Goal: Information Seeking & Learning: Learn about a topic

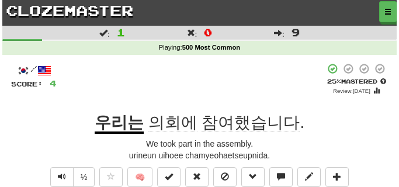
scroll to position [88, 0]
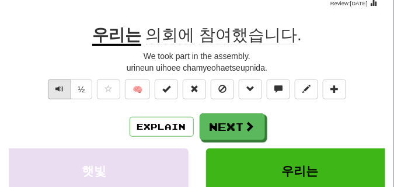
click at [57, 89] on span "Text-to-speech controls" at bounding box center [59, 89] width 8 height 8
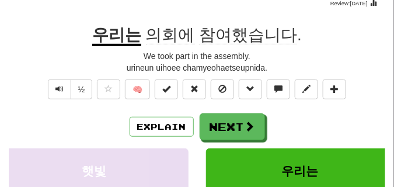
click at [377, 96] on div "½ 🧠" at bounding box center [197, 92] width 377 height 26
click at [54, 88] on button "Text-to-speech controls" at bounding box center [59, 89] width 23 height 20
click at [54, 89] on button "Text-to-speech controls" at bounding box center [59, 89] width 23 height 20
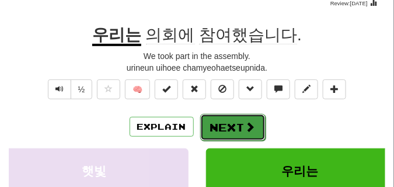
click at [218, 133] on button "Next" at bounding box center [232, 127] width 65 height 27
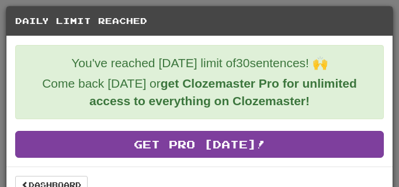
scroll to position [21, 0]
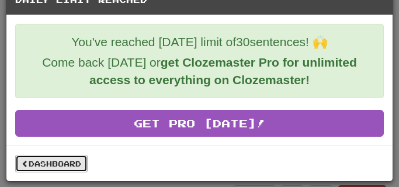
click at [35, 166] on link "Dashboard" at bounding box center [51, 164] width 72 height 18
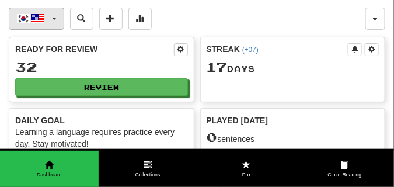
click at [54, 15] on button "한국어 / English" at bounding box center [36, 19] width 55 height 22
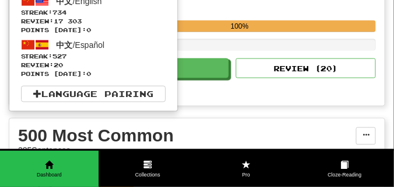
scroll to position [263, 0]
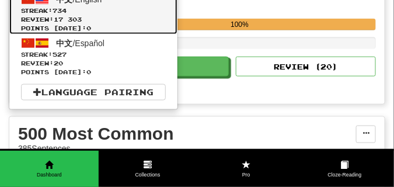
click at [55, 16] on span "Review: 17 303" at bounding box center [93, 19] width 145 height 9
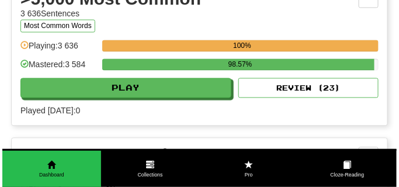
scroll to position [1197, 0]
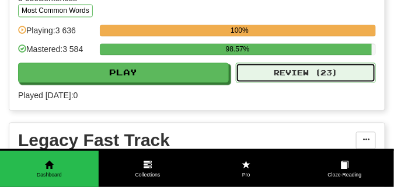
click at [255, 74] on button "Review ( 23 )" at bounding box center [306, 72] width 140 height 20
select select "**"
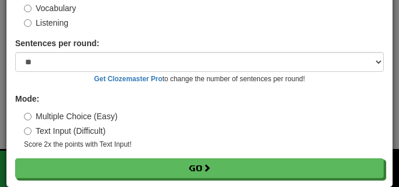
scroll to position [94, 0]
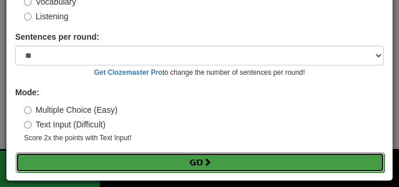
click at [81, 167] on button "Go" at bounding box center [200, 162] width 368 height 20
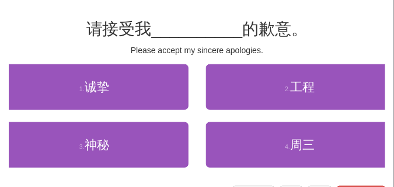
scroll to position [88, 0]
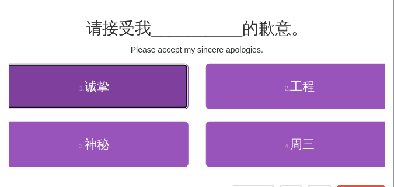
click at [72, 102] on button "1 . 诚挚" at bounding box center [94, 87] width 189 height 46
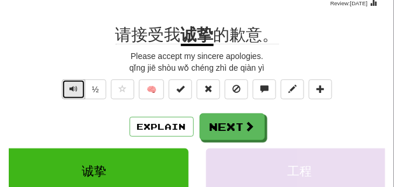
click at [77, 94] on button "Text-to-speech controls" at bounding box center [73, 89] width 23 height 20
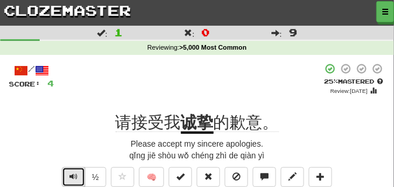
scroll to position [29, 0]
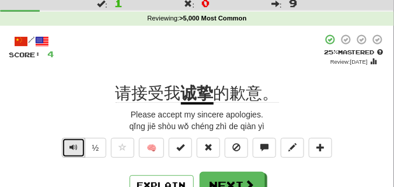
click at [75, 143] on span "Text-to-speech controls" at bounding box center [73, 147] width 8 height 8
click at [75, 141] on button "Text-to-speech controls" at bounding box center [73, 148] width 23 height 20
click at [73, 144] on span "Text-to-speech controls" at bounding box center [73, 147] width 8 height 8
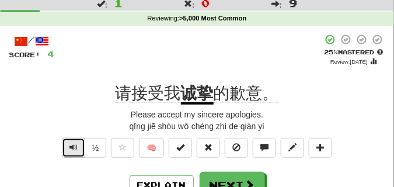
click at [73, 144] on span "Text-to-speech controls" at bounding box center [73, 147] width 8 height 8
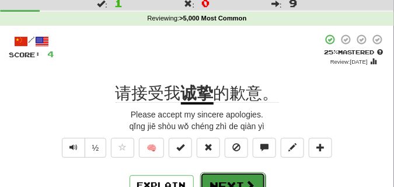
click at [227, 176] on button "Next" at bounding box center [232, 185] width 65 height 27
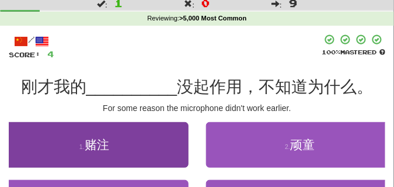
scroll to position [58, 0]
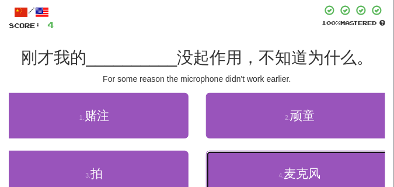
click at [272, 170] on button "4 . 麦克风" at bounding box center [300, 174] width 189 height 46
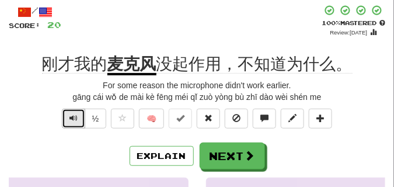
click at [65, 117] on button "Text-to-speech controls" at bounding box center [73, 119] width 23 height 20
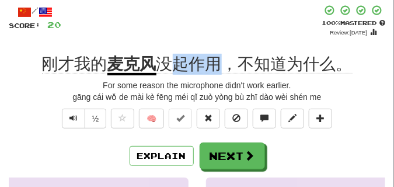
drag, startPoint x: 175, startPoint y: 68, endPoint x: 218, endPoint y: 67, distance: 43.8
click at [218, 67] on span "没起作用，不知道为什么。" at bounding box center [254, 64] width 196 height 19
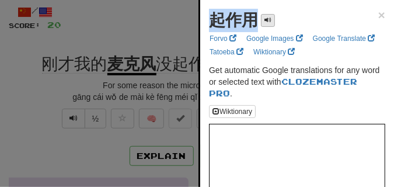
drag, startPoint x: 210, startPoint y: 23, endPoint x: 266, endPoint y: 24, distance: 56.6
copy div "起作用"
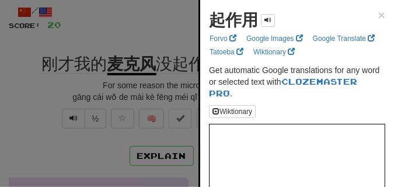
click at [90, 38] on div at bounding box center [197, 93] width 394 height 187
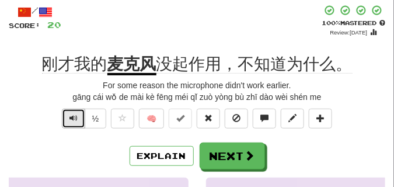
click at [70, 116] on span "Text-to-speech controls" at bounding box center [73, 118] width 8 height 8
click at [70, 115] on span "Text-to-speech controls" at bounding box center [73, 118] width 8 height 8
click at [70, 114] on span "Text-to-speech controls" at bounding box center [73, 118] width 8 height 8
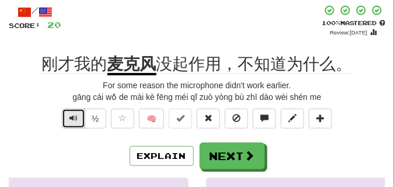
click at [70, 114] on span "Text-to-speech controls" at bounding box center [73, 118] width 8 height 8
click at [69, 116] on span "Text-to-speech controls" at bounding box center [73, 118] width 8 height 8
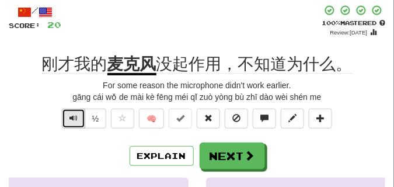
click at [69, 116] on span "Text-to-speech controls" at bounding box center [73, 118] width 8 height 8
click at [69, 115] on span "Text-to-speech controls" at bounding box center [73, 118] width 8 height 8
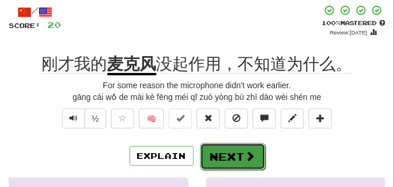
click at [243, 146] on button "Next" at bounding box center [232, 156] width 65 height 27
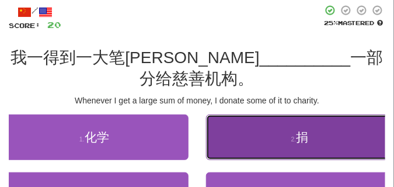
click at [254, 137] on button "2 . 捐" at bounding box center [300, 137] width 189 height 46
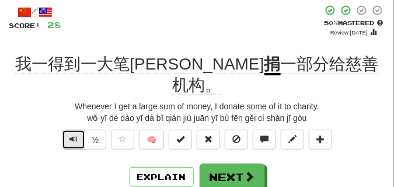
click at [67, 130] on button "Text-to-speech controls" at bounding box center [73, 140] width 23 height 20
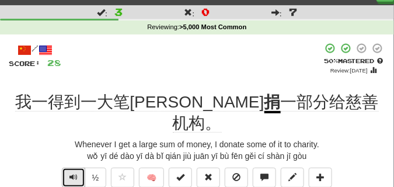
scroll to position [29, 0]
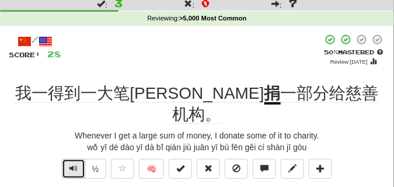
click at [71, 159] on button "Text-to-speech controls" at bounding box center [73, 169] width 23 height 20
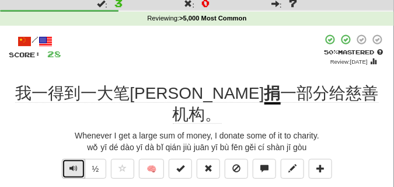
click at [71, 159] on button "Text-to-speech controls" at bounding box center [73, 169] width 23 height 20
click at [71, 164] on span "Text-to-speech controls" at bounding box center [73, 168] width 8 height 8
click at [72, 164] on span "Text-to-speech controls" at bounding box center [73, 168] width 8 height 8
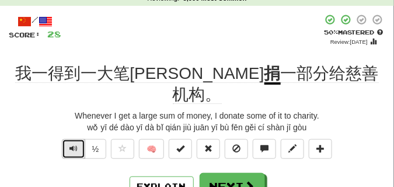
scroll to position [58, 0]
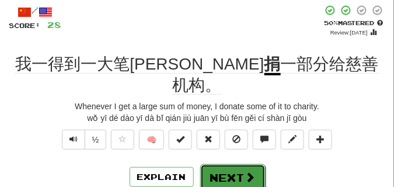
click at [224, 164] on button "Next" at bounding box center [232, 177] width 65 height 27
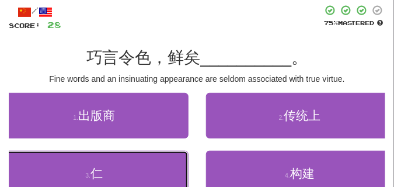
click at [128, 171] on button "3 . 仁" at bounding box center [94, 174] width 189 height 46
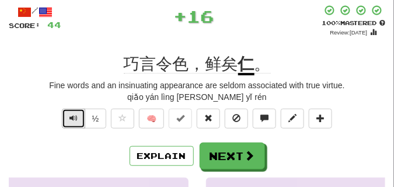
click at [78, 118] on button "Text-to-speech controls" at bounding box center [73, 119] width 23 height 20
click at [78, 117] on button "Text-to-speech controls" at bounding box center [73, 119] width 23 height 20
click at [82, 117] on button "Text-to-speech controls" at bounding box center [73, 119] width 23 height 20
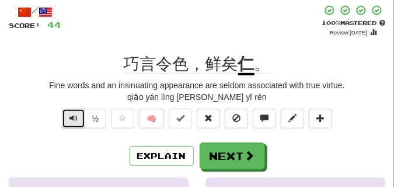
click at [68, 118] on button "Text-to-speech controls" at bounding box center [73, 119] width 23 height 20
click at [68, 117] on button "Text-to-speech controls" at bounding box center [73, 119] width 23 height 20
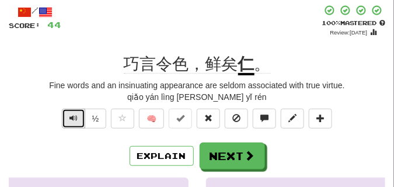
click at [68, 116] on button "Text-to-speech controls" at bounding box center [73, 119] width 23 height 20
click at [69, 116] on span "Text-to-speech controls" at bounding box center [73, 118] width 8 height 8
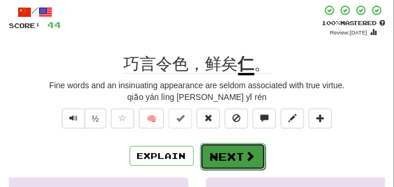
click at [242, 147] on button "Next" at bounding box center [232, 156] width 65 height 27
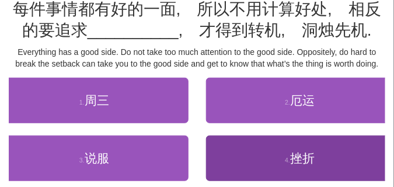
scroll to position [117, 0]
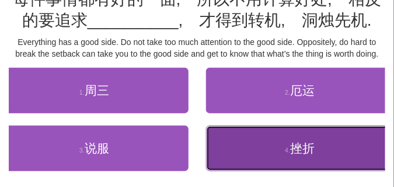
click at [238, 154] on button "4 . 挫折" at bounding box center [300, 149] width 189 height 46
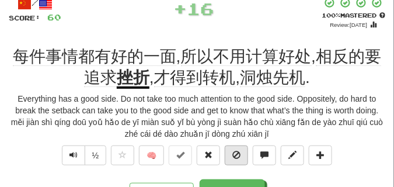
scroll to position [64, 0]
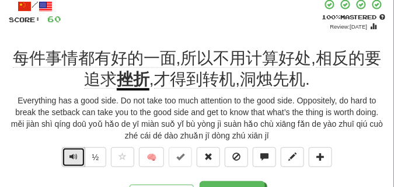
click at [76, 157] on span "Text-to-speech controls" at bounding box center [73, 156] width 8 height 8
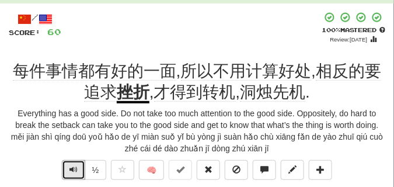
scroll to position [58, 0]
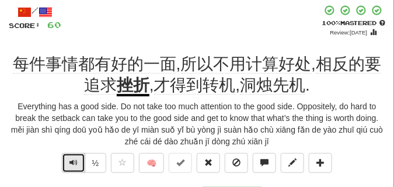
click at [76, 165] on span "Text-to-speech controls" at bounding box center [73, 162] width 8 height 8
click at [76, 163] on span "Text-to-speech controls" at bounding box center [73, 162] width 8 height 8
click at [75, 167] on button "Text-to-speech controls" at bounding box center [73, 163] width 23 height 20
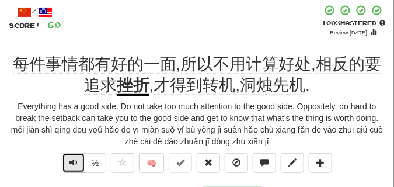
click at [74, 168] on button "Text-to-speech controls" at bounding box center [73, 163] width 23 height 20
click at [74, 166] on span "Text-to-speech controls" at bounding box center [73, 162] width 8 height 8
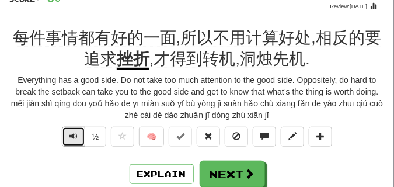
scroll to position [88, 0]
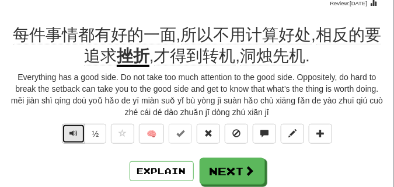
click at [69, 131] on span "Text-to-speech controls" at bounding box center [73, 133] width 8 height 8
click at [72, 138] on button "Text-to-speech controls" at bounding box center [73, 134] width 23 height 20
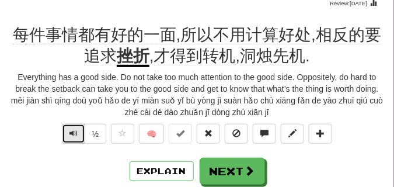
click at [72, 137] on span "Text-to-speech controls" at bounding box center [73, 133] width 8 height 8
drag, startPoint x: 72, startPoint y: 137, endPoint x: 72, endPoint y: 147, distance: 9.9
click at [72, 147] on div "½" at bounding box center [83, 137] width 47 height 26
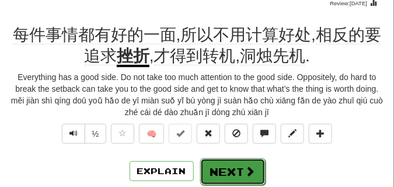
click at [229, 162] on button "Next" at bounding box center [232, 171] width 65 height 27
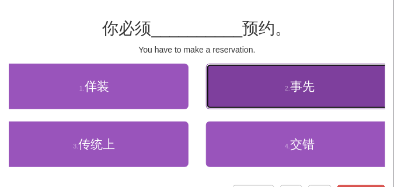
click at [302, 103] on button "2 . 事先" at bounding box center [300, 87] width 189 height 46
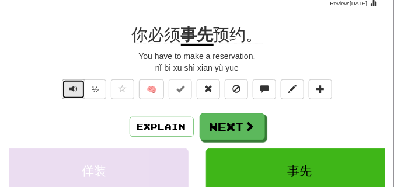
click at [70, 85] on span "Text-to-speech controls" at bounding box center [73, 89] width 8 height 8
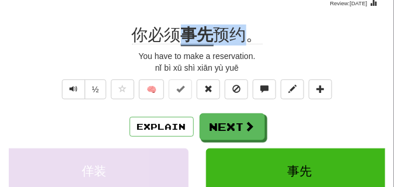
drag, startPoint x: 184, startPoint y: 33, endPoint x: 246, endPoint y: 39, distance: 62.2
click at [246, 39] on div "你必须 事先 预约。" at bounding box center [197, 35] width 377 height 21
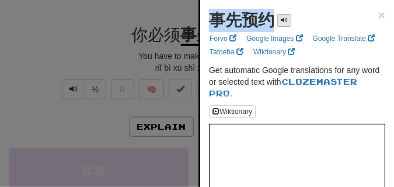
drag, startPoint x: 206, startPoint y: 23, endPoint x: 287, endPoint y: 26, distance: 81.2
copy div "事先预约"
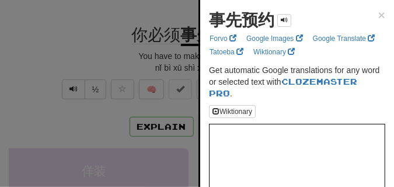
click at [91, 55] on div at bounding box center [197, 93] width 394 height 187
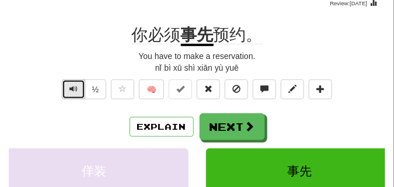
click at [69, 87] on span "Text-to-speech controls" at bounding box center [73, 89] width 8 height 8
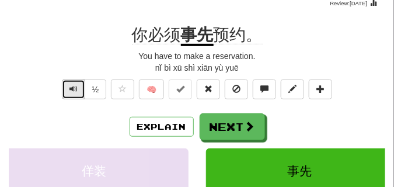
click at [69, 87] on span "Text-to-speech controls" at bounding box center [73, 89] width 8 height 8
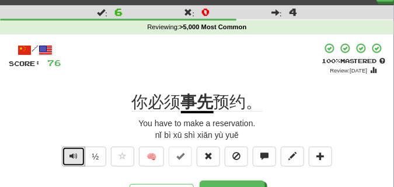
scroll to position [29, 0]
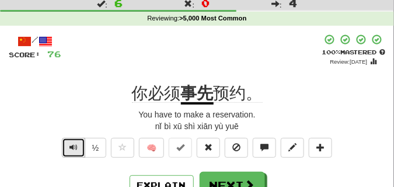
click at [67, 149] on button "Text-to-speech controls" at bounding box center [73, 148] width 23 height 20
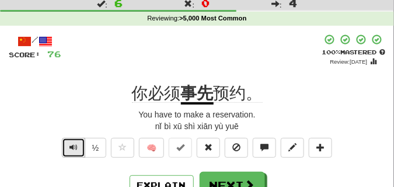
click at [67, 149] on button "Text-to-speech controls" at bounding box center [73, 148] width 23 height 20
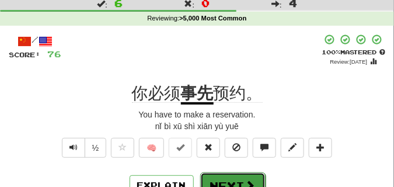
click at [211, 177] on button "Next" at bounding box center [232, 185] width 65 height 27
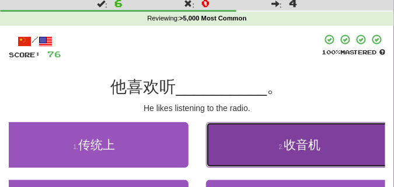
click at [291, 139] on span "收音机" at bounding box center [302, 144] width 37 height 13
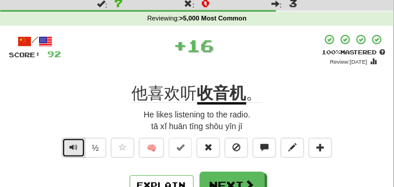
click at [71, 143] on span "Text-to-speech controls" at bounding box center [73, 147] width 8 height 8
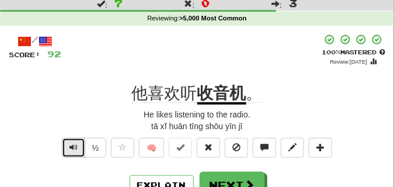
click at [71, 143] on span "Text-to-speech controls" at bounding box center [73, 147] width 8 height 8
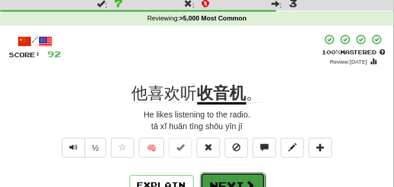
click at [217, 173] on button "Next" at bounding box center [232, 185] width 65 height 27
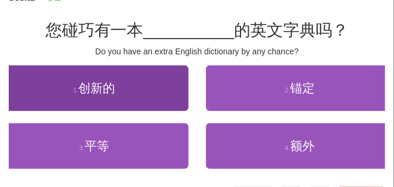
scroll to position [88, 0]
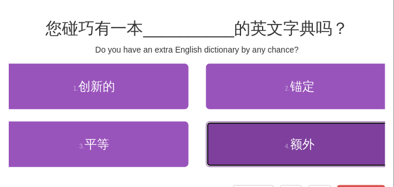
click at [241, 150] on button "4 . 额外" at bounding box center [300, 144] width 189 height 46
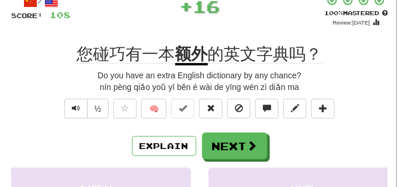
scroll to position [58, 0]
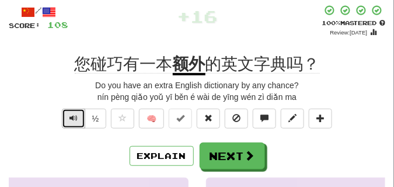
click at [70, 117] on span "Text-to-speech controls" at bounding box center [73, 118] width 8 height 8
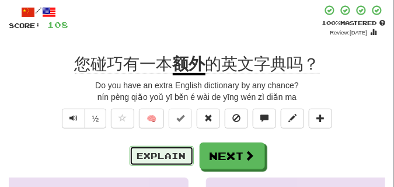
click at [155, 152] on button "Explain" at bounding box center [162, 156] width 64 height 20
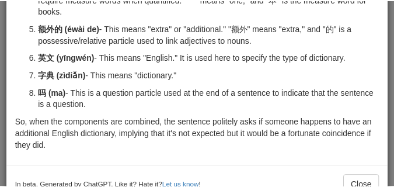
scroll to position [167, 0]
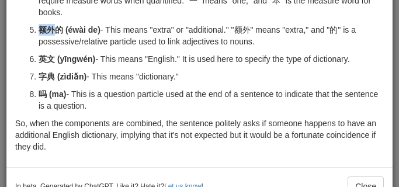
drag, startPoint x: 34, startPoint y: 4, endPoint x: 53, endPoint y: 20, distance: 24.4
click at [53, 24] on li "额外的 (éwài de) - This means "extra" or "additional." "额外" means "extra," and "的"…" at bounding box center [211, 35] width 345 height 23
copy strong "额外"
click at [351, 176] on button "Close" at bounding box center [365, 186] width 36 height 20
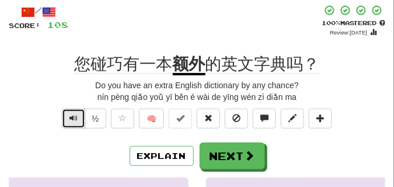
click at [82, 124] on button "Text-to-speech controls" at bounding box center [73, 119] width 23 height 20
click at [82, 123] on button "Text-to-speech controls" at bounding box center [73, 119] width 23 height 20
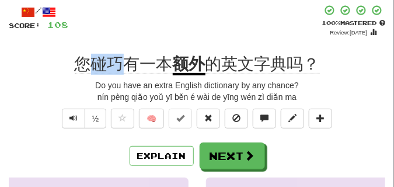
drag, startPoint x: 96, startPoint y: 65, endPoint x: 119, endPoint y: 68, distance: 23.0
click at [119, 68] on span "您碰巧有一本" at bounding box center [124, 64] width 98 height 19
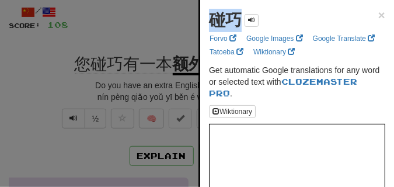
drag, startPoint x: 206, startPoint y: 20, endPoint x: 234, endPoint y: 27, distance: 28.9
copy strong "碰巧"
click at [143, 34] on div at bounding box center [197, 93] width 394 height 187
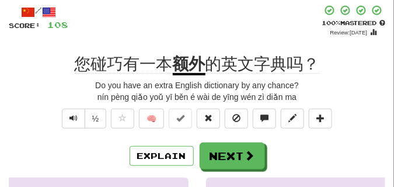
click at [165, 17] on div "+ 16" at bounding box center [194, 21] width 253 height 32
click at [63, 121] on button "Text-to-speech controls" at bounding box center [73, 119] width 23 height 20
click at [62, 121] on button "Text-to-speech controls" at bounding box center [73, 119] width 23 height 20
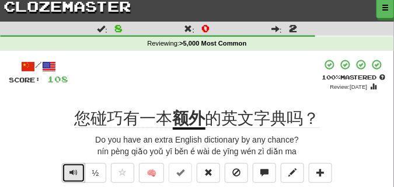
scroll to position [0, 0]
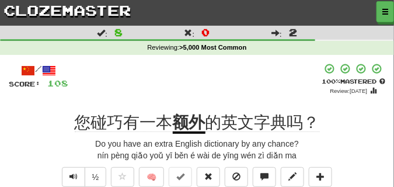
click at [182, 71] on div "+ 16" at bounding box center [194, 79] width 253 height 32
click at [75, 176] on span "Text-to-speech controls" at bounding box center [73, 176] width 8 height 8
click at [75, 175] on span "Text-to-speech controls" at bounding box center [73, 176] width 8 height 8
click at [75, 174] on span "Text-to-speech controls" at bounding box center [73, 176] width 8 height 8
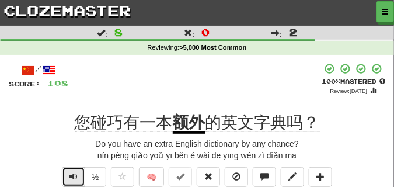
click at [75, 174] on span "Text-to-speech controls" at bounding box center [73, 176] width 8 height 8
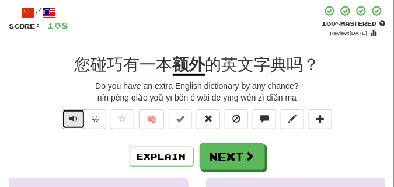
scroll to position [58, 0]
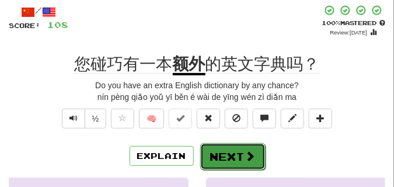
click at [207, 153] on button "Next" at bounding box center [232, 156] width 65 height 27
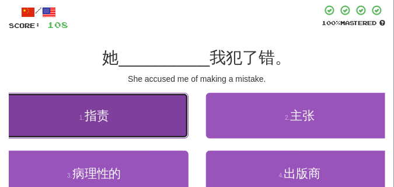
click at [63, 120] on button "1 . 指责" at bounding box center [94, 116] width 189 height 46
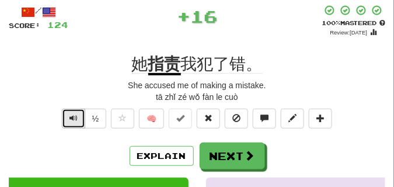
click at [68, 113] on button "Text-to-speech controls" at bounding box center [73, 119] width 23 height 20
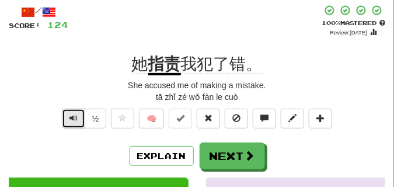
click at [68, 113] on button "Text-to-speech controls" at bounding box center [73, 119] width 23 height 20
click at [68, 112] on button "Text-to-speech controls" at bounding box center [73, 119] width 23 height 20
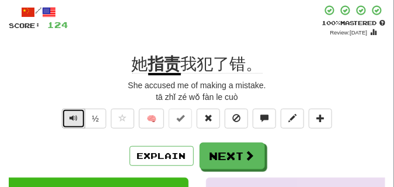
click at [68, 112] on button "Text-to-speech controls" at bounding box center [73, 119] width 23 height 20
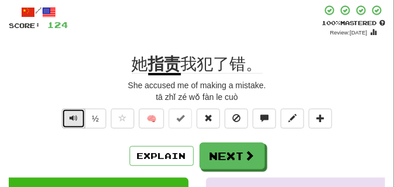
click at [68, 112] on button "Text-to-speech controls" at bounding box center [73, 119] width 23 height 20
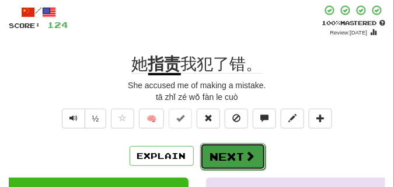
click at [247, 147] on button "Next" at bounding box center [232, 156] width 65 height 27
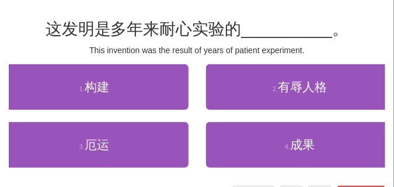
scroll to position [88, 0]
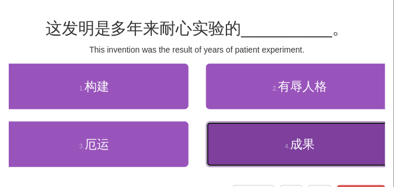
click at [298, 145] on span "成果" at bounding box center [302, 143] width 25 height 13
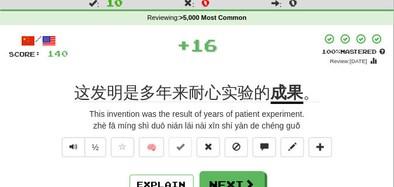
scroll to position [29, 0]
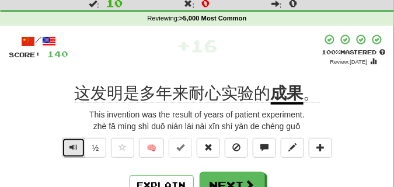
click at [76, 149] on span "Text-to-speech controls" at bounding box center [73, 147] width 8 height 8
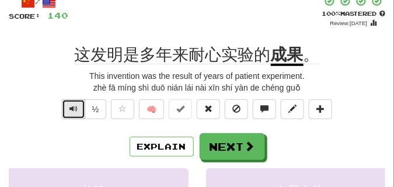
scroll to position [58, 0]
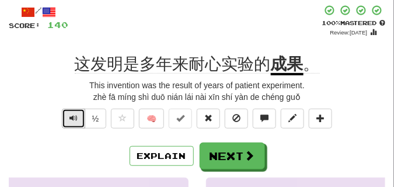
click at [72, 121] on span "Text-to-speech controls" at bounding box center [73, 118] width 8 height 8
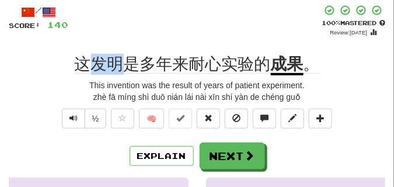
drag, startPoint x: 93, startPoint y: 63, endPoint x: 126, endPoint y: 65, distance: 32.2
click at [126, 65] on span "这发明是多年来耐心实验的" at bounding box center [173, 64] width 196 height 19
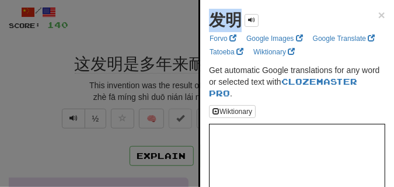
drag, startPoint x: 204, startPoint y: 25, endPoint x: 238, endPoint y: 25, distance: 33.9
copy strong "发明"
click at [45, 82] on div at bounding box center [197, 93] width 394 height 187
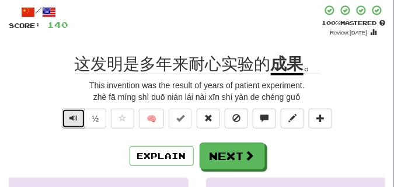
click at [65, 117] on button "Text-to-speech controls" at bounding box center [73, 119] width 23 height 20
click at [64, 117] on button "Text-to-speech controls" at bounding box center [73, 119] width 23 height 20
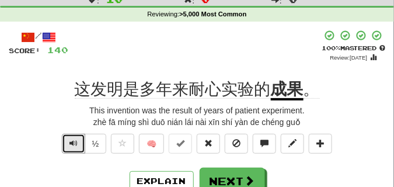
scroll to position [0, 0]
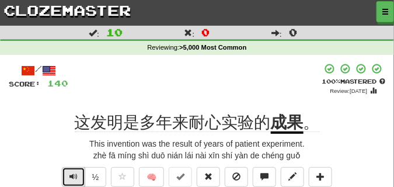
click at [71, 179] on span "Text-to-speech controls" at bounding box center [73, 176] width 8 height 8
click at [72, 178] on span "Text-to-speech controls" at bounding box center [73, 176] width 8 height 8
click at [72, 177] on span "Text-to-speech controls" at bounding box center [73, 176] width 8 height 8
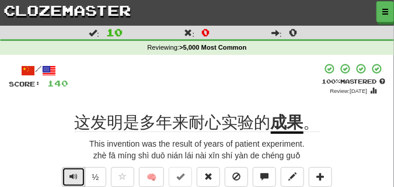
click at [72, 177] on span "Text-to-speech controls" at bounding box center [73, 176] width 8 height 8
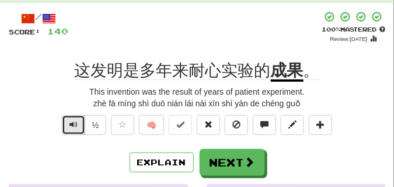
scroll to position [58, 0]
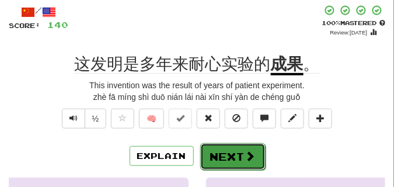
click at [224, 154] on button "Next" at bounding box center [232, 156] width 65 height 27
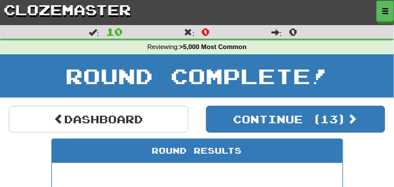
scroll to position [0, 0]
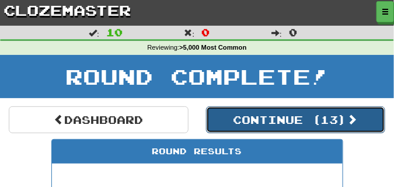
click at [233, 124] on button "Continue ( 13 )" at bounding box center [296, 119] width 180 height 27
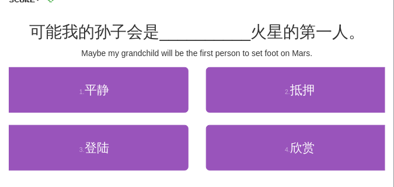
scroll to position [88, 0]
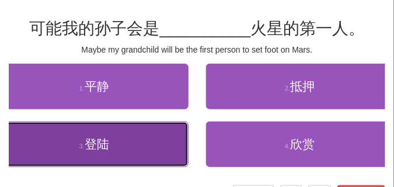
click at [69, 150] on button "3 . 登陆" at bounding box center [94, 144] width 189 height 46
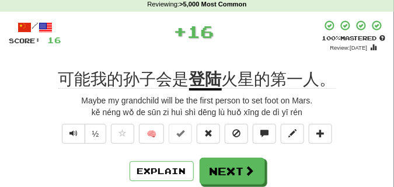
scroll to position [29, 0]
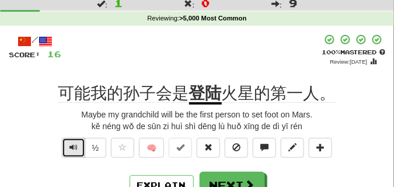
click at [67, 151] on button "Text-to-speech controls" at bounding box center [73, 148] width 23 height 20
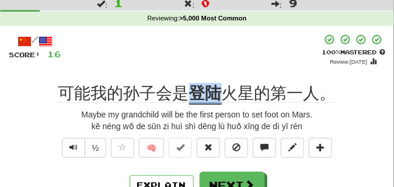
drag, startPoint x: 187, startPoint y: 92, endPoint x: 218, endPoint y: 89, distance: 31.7
click at [218, 89] on div "可能我的孙子会是 登陆 火星的第一人。" at bounding box center [197, 93] width 377 height 21
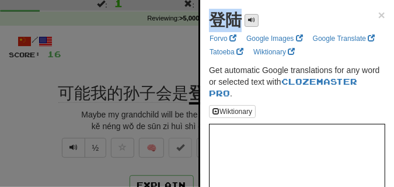
drag, startPoint x: 209, startPoint y: 18, endPoint x: 249, endPoint y: 17, distance: 39.7
click at [249, 17] on div "登陆" at bounding box center [234, 20] width 50 height 23
copy div "登陆"
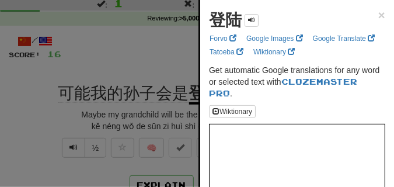
click at [128, 61] on div at bounding box center [197, 93] width 394 height 187
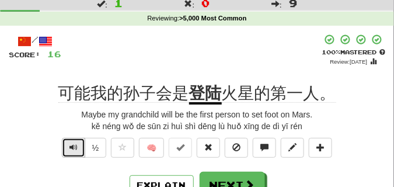
click at [75, 149] on span "Text-to-speech controls" at bounding box center [73, 147] width 8 height 8
click at [75, 147] on span "Text-to-speech controls" at bounding box center [73, 147] width 8 height 8
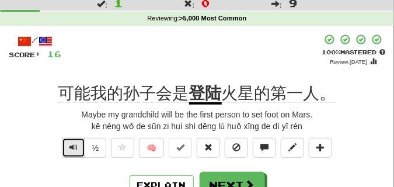
click at [75, 147] on span "Text-to-speech controls" at bounding box center [73, 147] width 8 height 8
click at [75, 151] on span "Text-to-speech controls" at bounding box center [73, 147] width 8 height 8
click at [75, 149] on span "Text-to-speech controls" at bounding box center [73, 147] width 8 height 8
click at [74, 148] on span "Text-to-speech controls" at bounding box center [73, 147] width 8 height 8
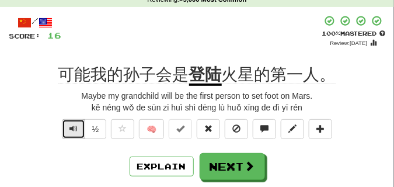
scroll to position [58, 0]
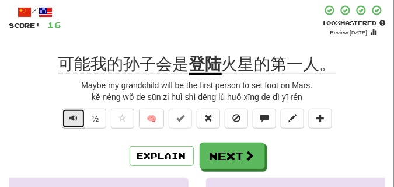
click at [67, 118] on button "Text-to-speech controls" at bounding box center [73, 119] width 23 height 20
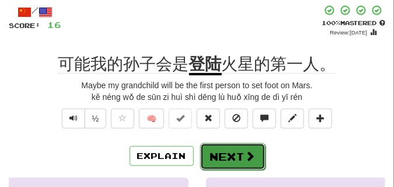
click at [239, 150] on button "Next" at bounding box center [232, 156] width 65 height 27
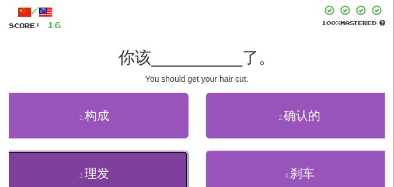
click at [147, 158] on button "3 . 理发" at bounding box center [94, 174] width 189 height 46
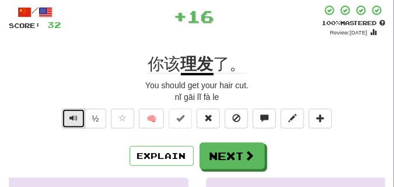
click at [67, 117] on button "Text-to-speech controls" at bounding box center [73, 119] width 23 height 20
click at [67, 116] on button "Text-to-speech controls" at bounding box center [73, 119] width 23 height 20
click at [67, 115] on button "Text-to-speech controls" at bounding box center [73, 119] width 23 height 20
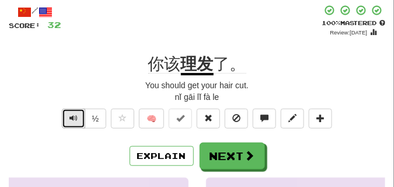
click at [67, 115] on button "Text-to-speech controls" at bounding box center [73, 119] width 23 height 20
click at [67, 114] on button "Text-to-speech controls" at bounding box center [73, 119] width 23 height 20
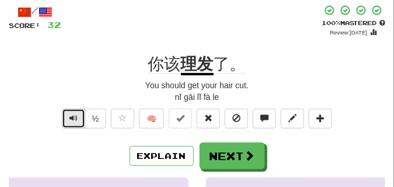
click at [67, 114] on button "Text-to-speech controls" at bounding box center [73, 119] width 23 height 20
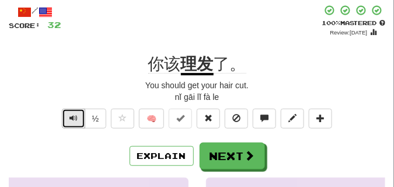
click at [67, 114] on button "Text-to-speech controls" at bounding box center [73, 119] width 23 height 20
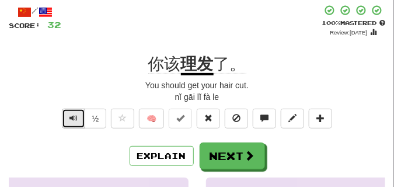
click at [67, 114] on button "Text-to-speech controls" at bounding box center [73, 119] width 23 height 20
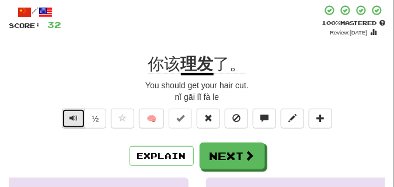
click at [67, 114] on button "Text-to-speech controls" at bounding box center [73, 119] width 23 height 20
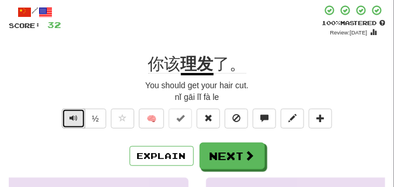
click at [67, 114] on button "Text-to-speech controls" at bounding box center [73, 119] width 23 height 20
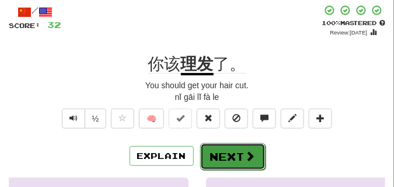
click at [210, 151] on button "Next" at bounding box center [232, 156] width 65 height 27
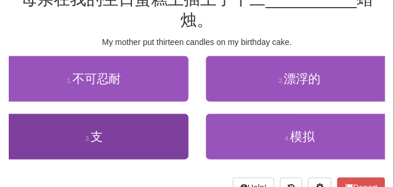
scroll to position [88, 0]
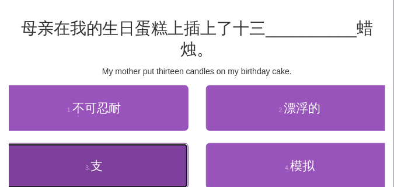
click at [131, 158] on button "3 . 支" at bounding box center [94, 166] width 189 height 46
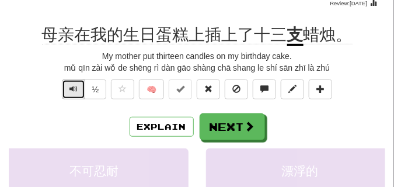
click at [79, 88] on button "Text-to-speech controls" at bounding box center [73, 89] width 23 height 20
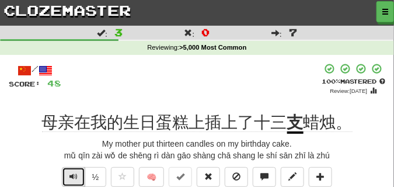
scroll to position [29, 0]
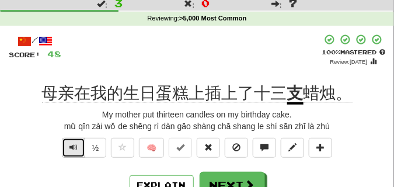
click at [78, 142] on button "Text-to-speech controls" at bounding box center [73, 148] width 23 height 20
click at [78, 141] on button "Text-to-speech controls" at bounding box center [73, 148] width 23 height 20
click at [71, 147] on span "Text-to-speech controls" at bounding box center [73, 147] width 8 height 8
click at [70, 146] on span "Text-to-speech controls" at bounding box center [73, 147] width 8 height 8
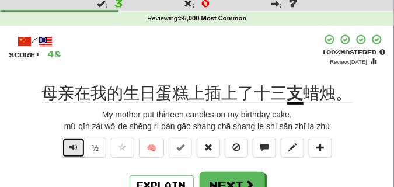
click at [70, 146] on span "Text-to-speech controls" at bounding box center [73, 147] width 8 height 8
click at [70, 145] on span "Text-to-speech controls" at bounding box center [73, 147] width 8 height 8
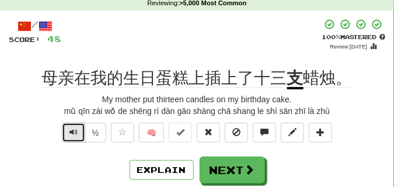
scroll to position [58, 0]
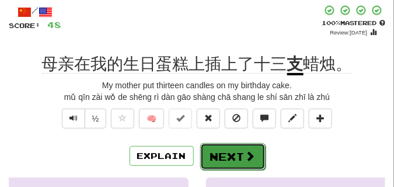
click at [236, 153] on button "Next" at bounding box center [232, 156] width 65 height 27
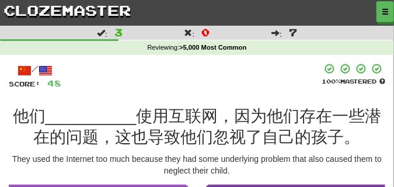
scroll to position [29, 0]
